Goal: Transaction & Acquisition: Obtain resource

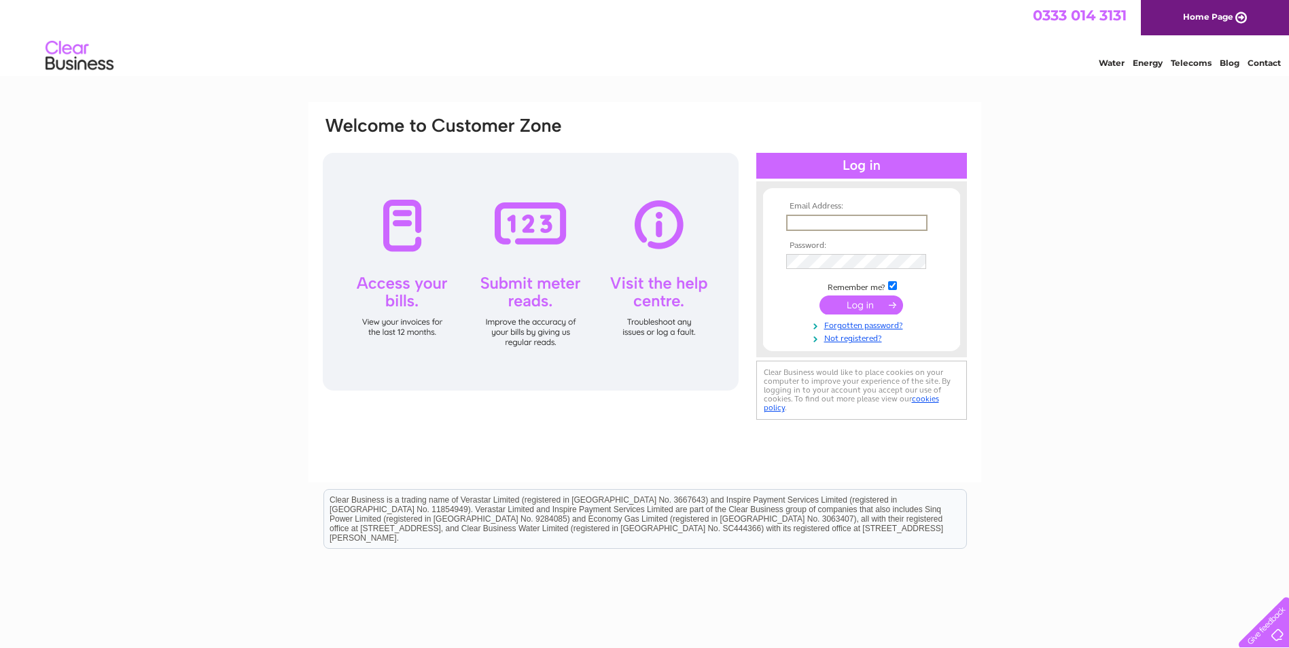
click at [814, 225] on input "text" at bounding box center [856, 223] width 141 height 16
paste input "[EMAIL_ADDRESS][DOMAIN_NAME]"
type input "accounts@taysidecompletehealth.com"
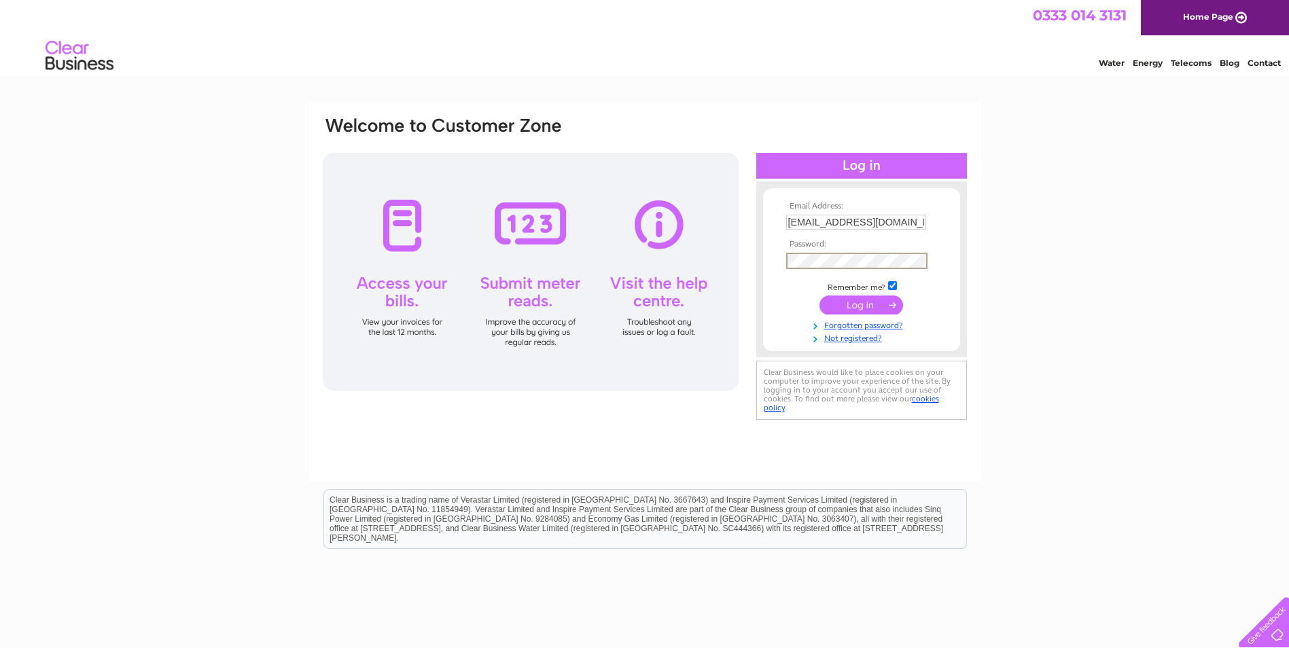
click at [855, 302] on input "submit" at bounding box center [862, 305] width 84 height 19
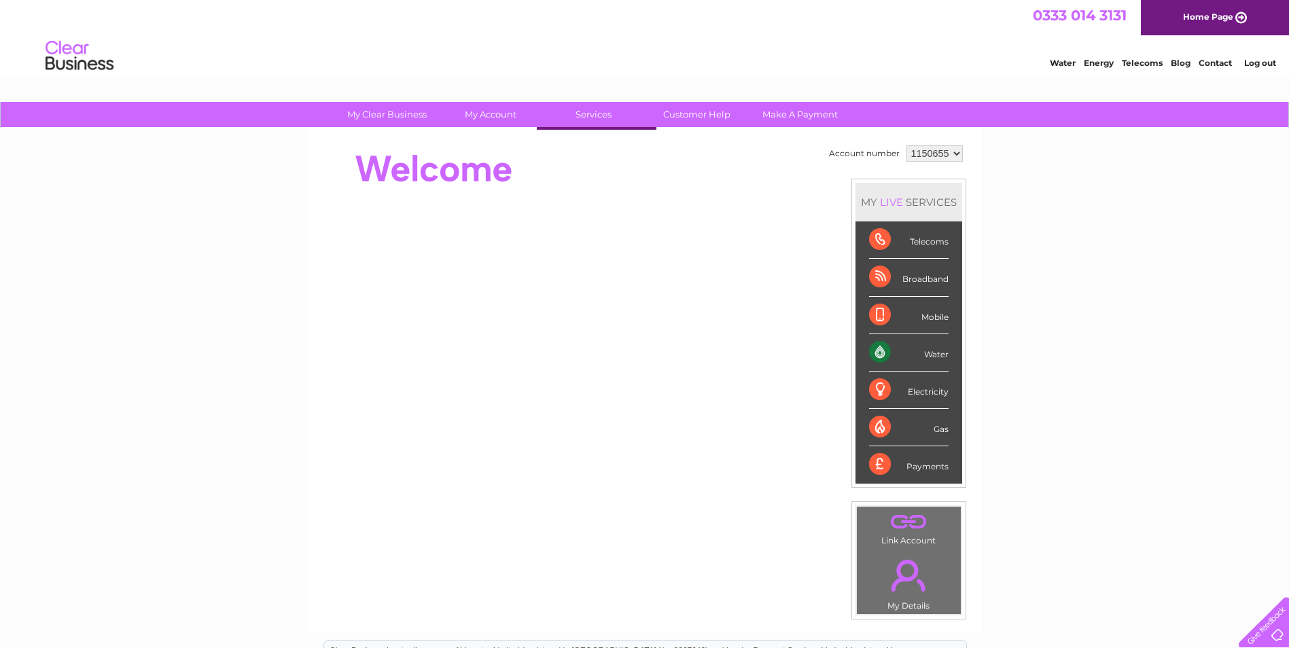
click at [618, 60] on div "Water Energy Telecoms Blog Contact Log out" at bounding box center [644, 57] width 1289 height 44
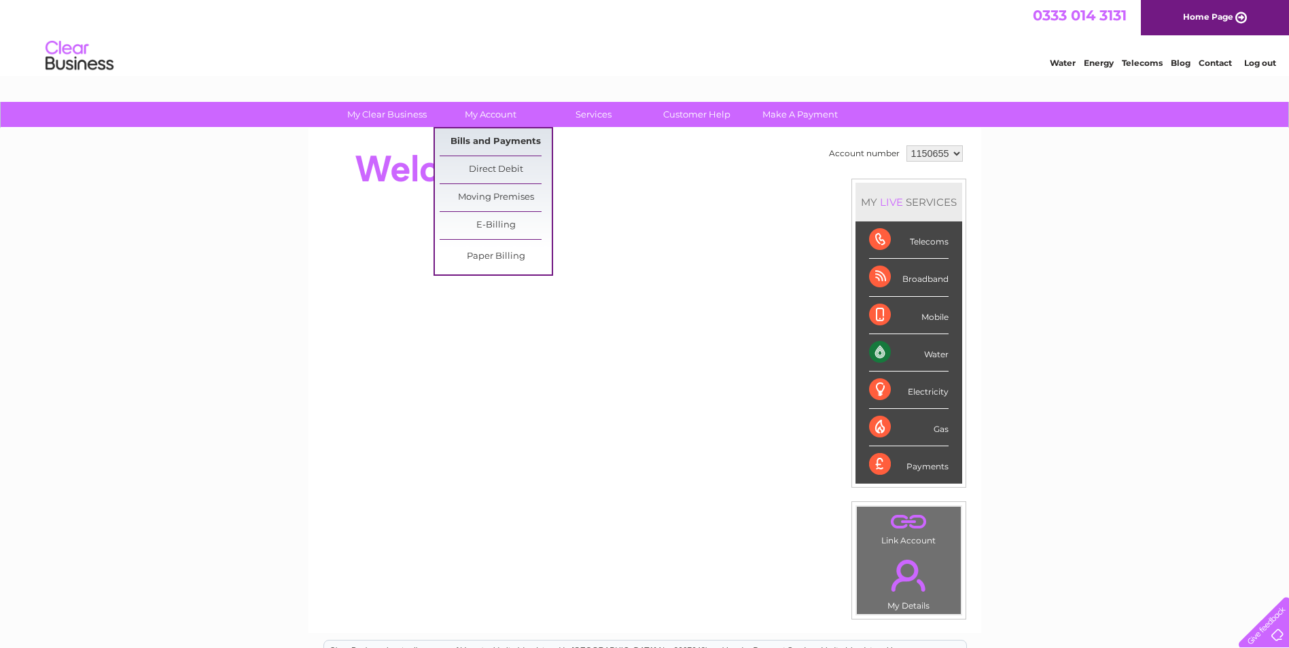
click at [490, 147] on link "Bills and Payments" at bounding box center [496, 141] width 112 height 27
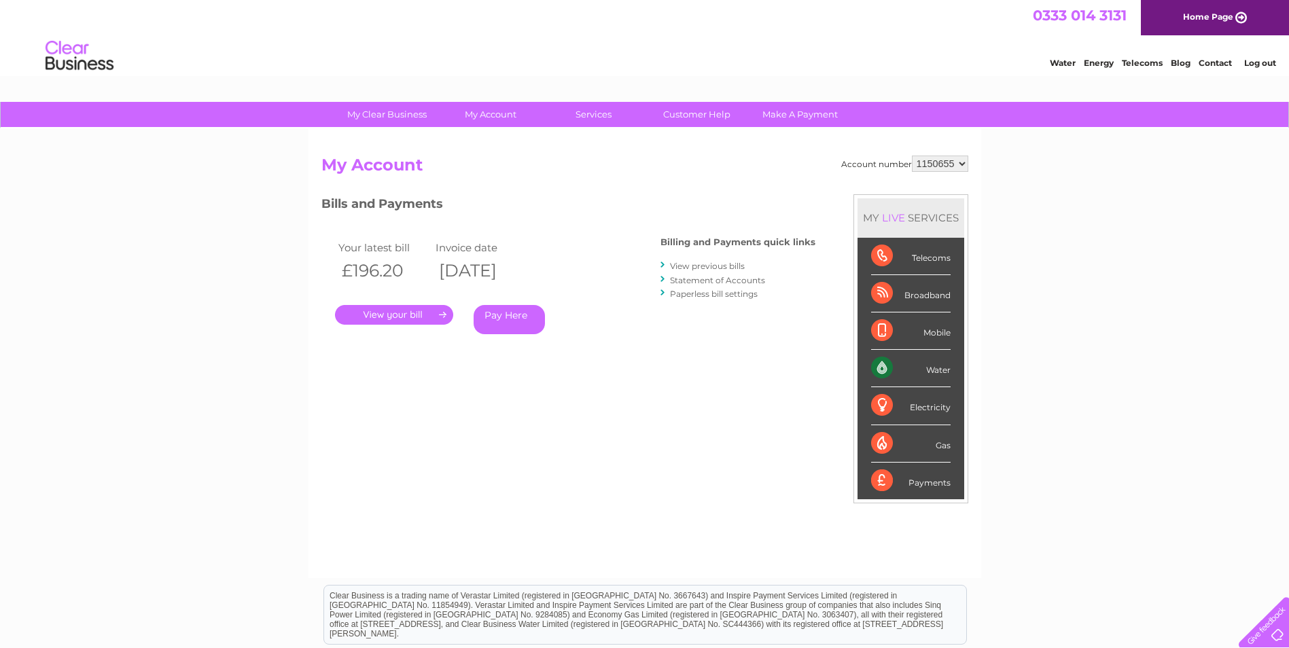
click at [416, 315] on link "." at bounding box center [394, 315] width 118 height 20
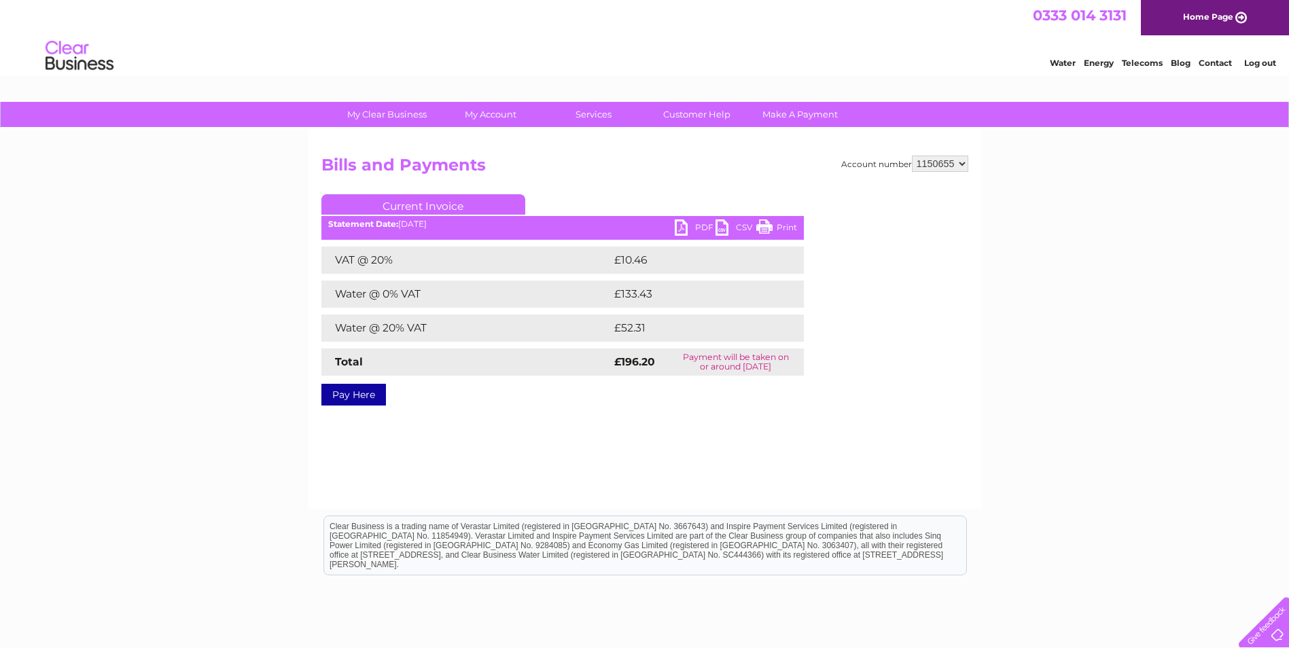
click at [739, 232] on link "CSV" at bounding box center [736, 230] width 41 height 20
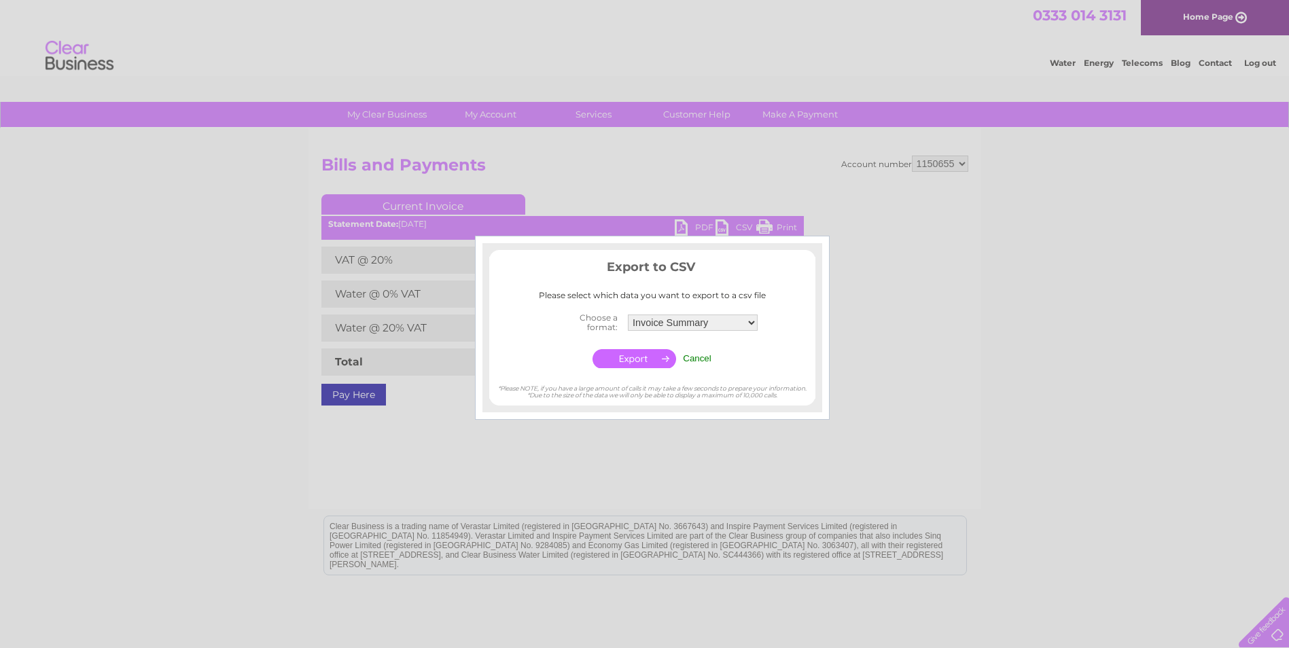
click at [616, 364] on input "button" at bounding box center [635, 358] width 84 height 19
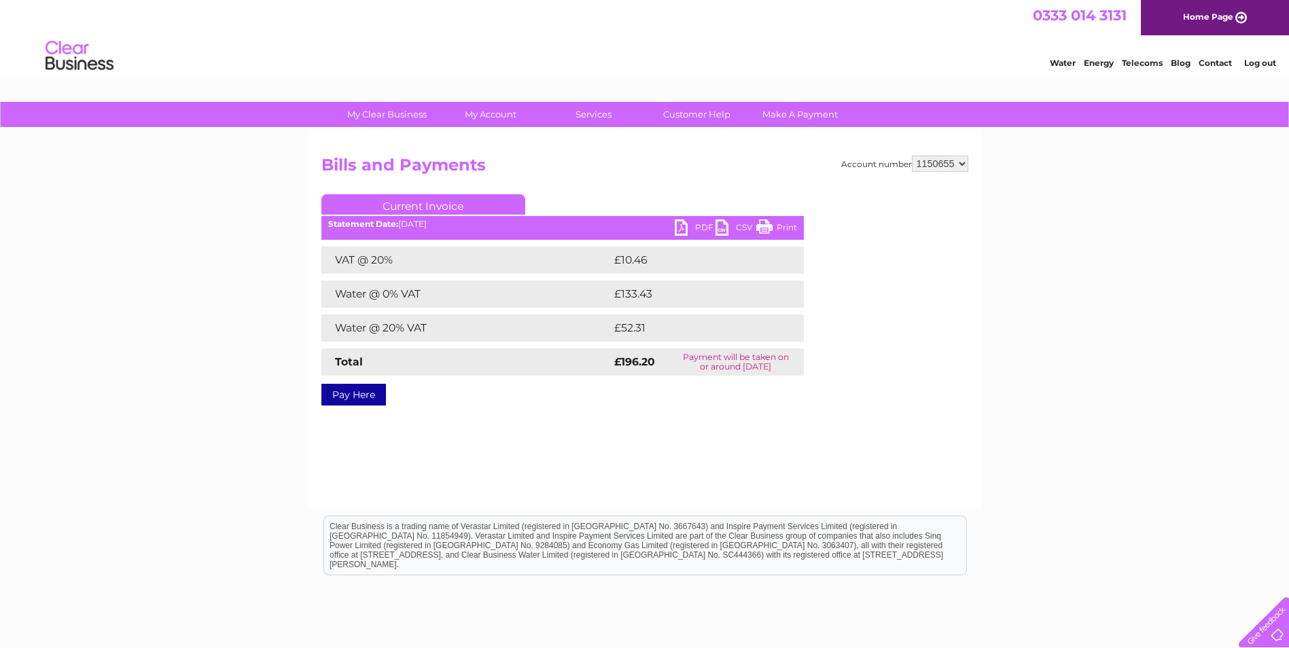
click at [784, 230] on link "Print" at bounding box center [776, 230] width 41 height 20
click at [697, 225] on link "PDF" at bounding box center [695, 230] width 41 height 20
